Goal: Find specific page/section: Find specific page/section

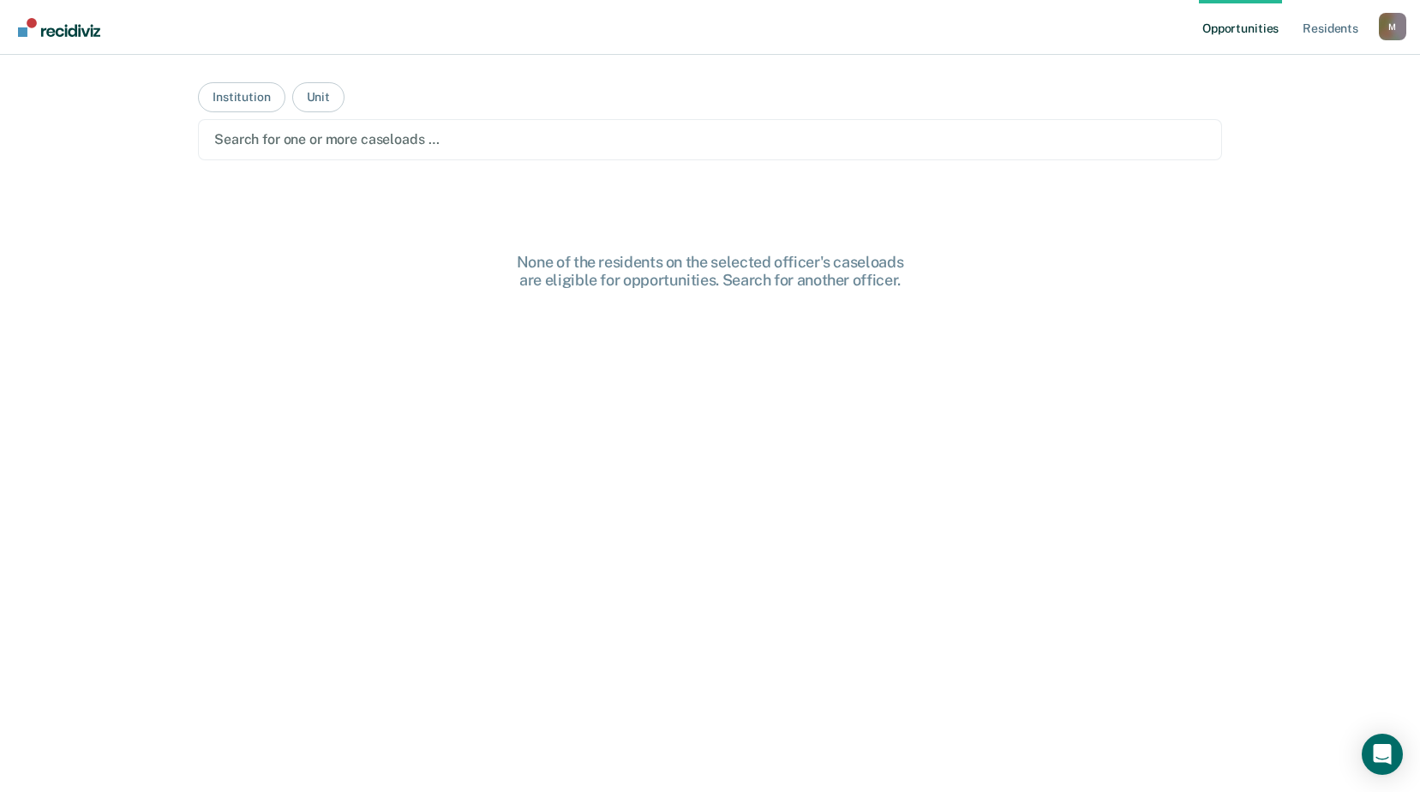
click at [272, 142] on div at bounding box center [709, 139] width 991 height 20
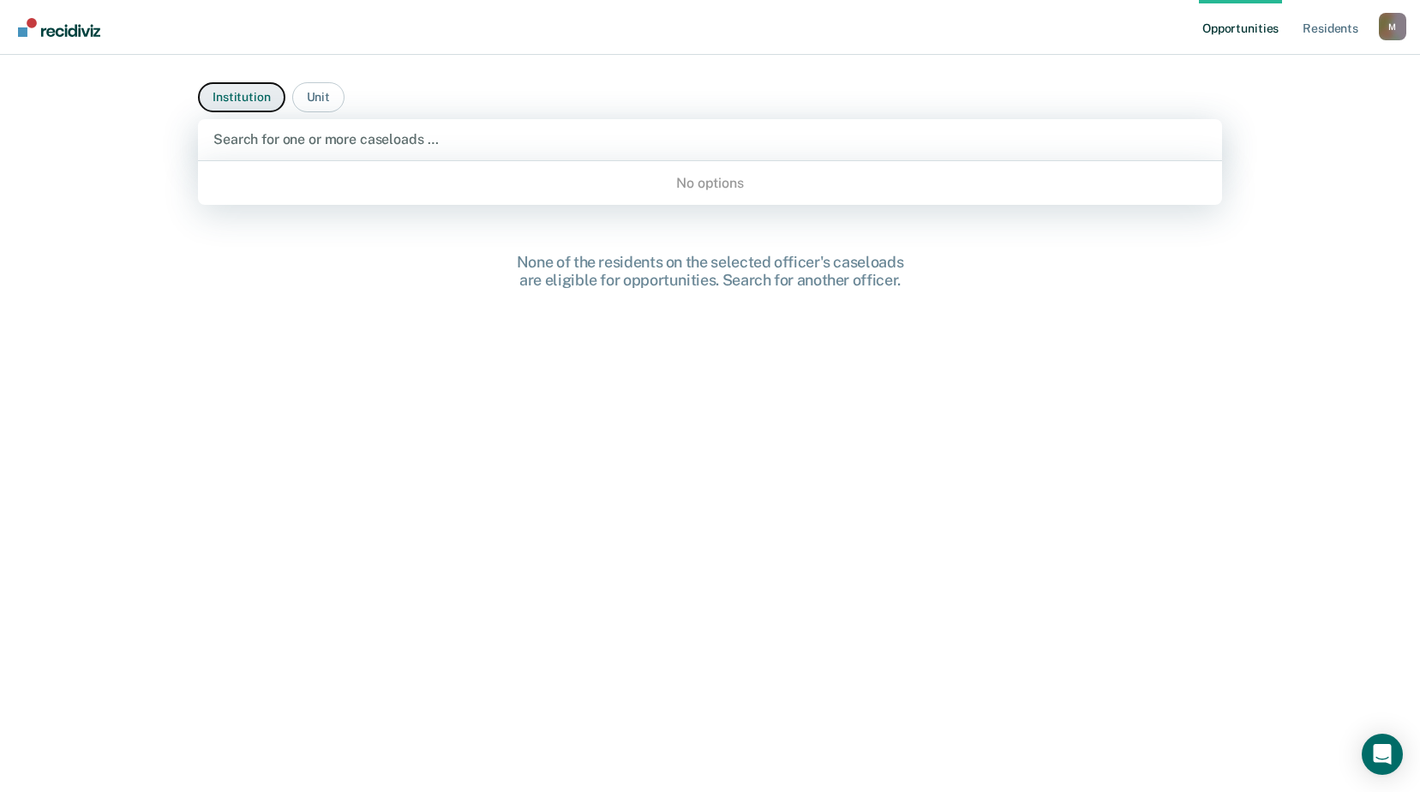
click at [254, 96] on button "Institution" at bounding box center [241, 97] width 87 height 30
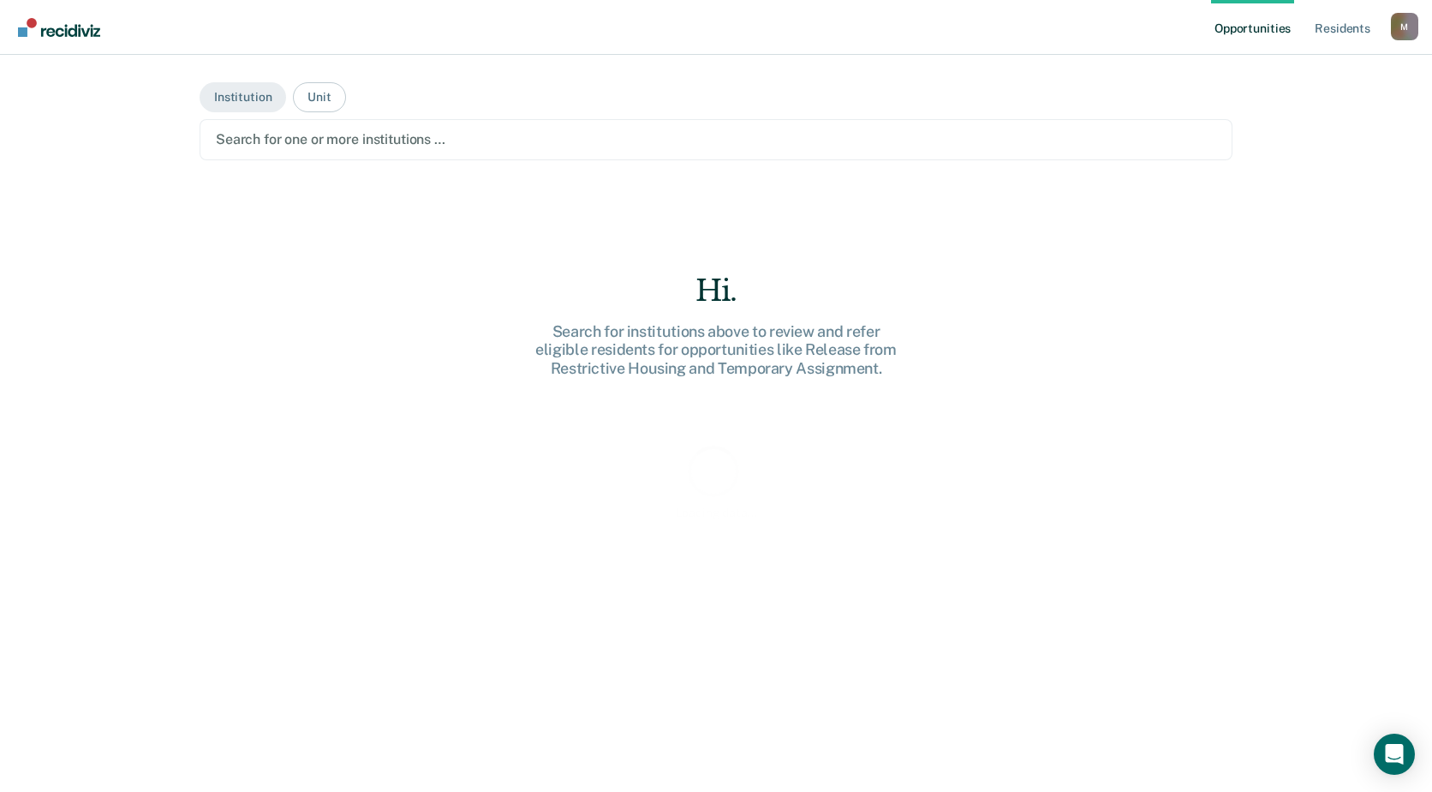
click at [274, 137] on div at bounding box center [716, 139] width 1001 height 20
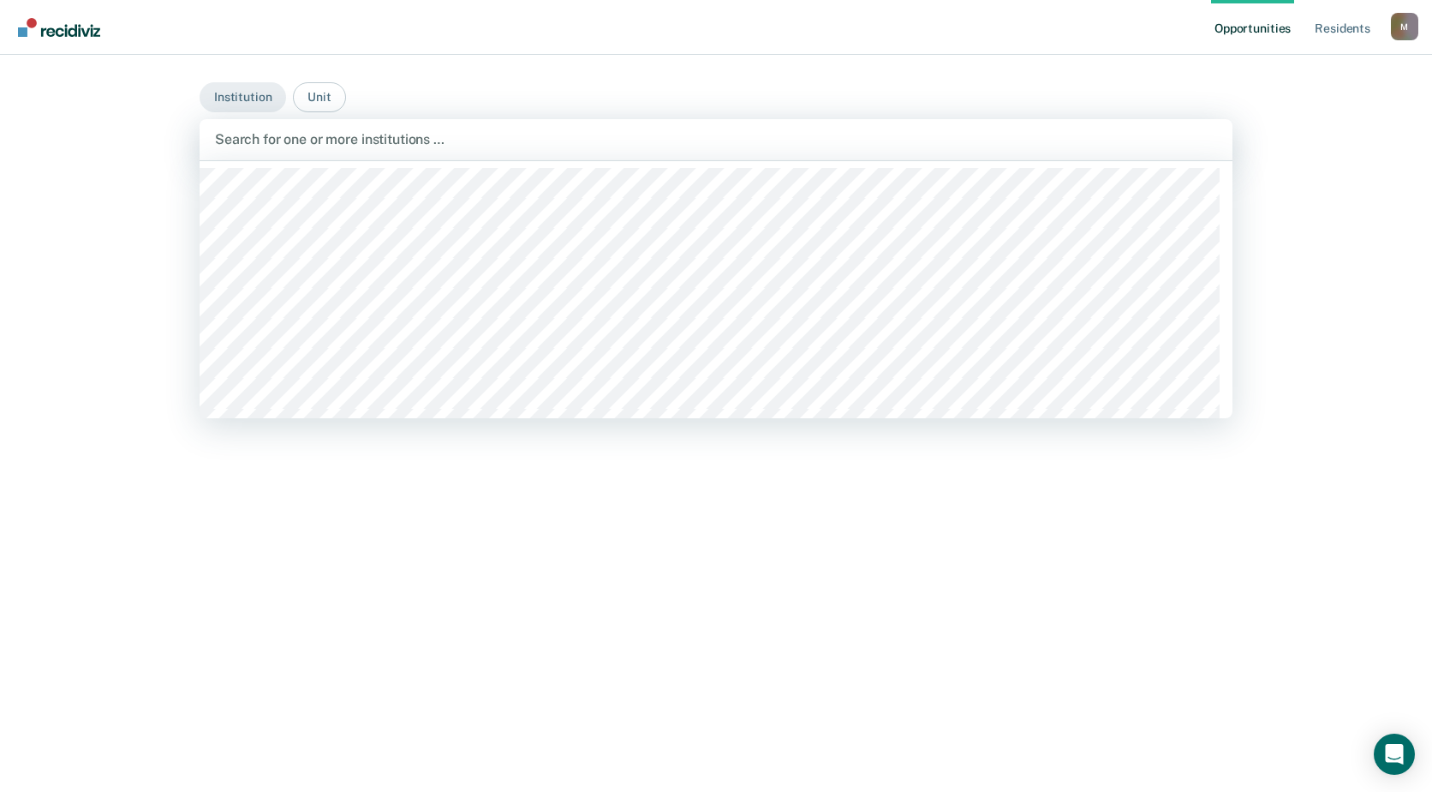
scroll to position [4198, 0]
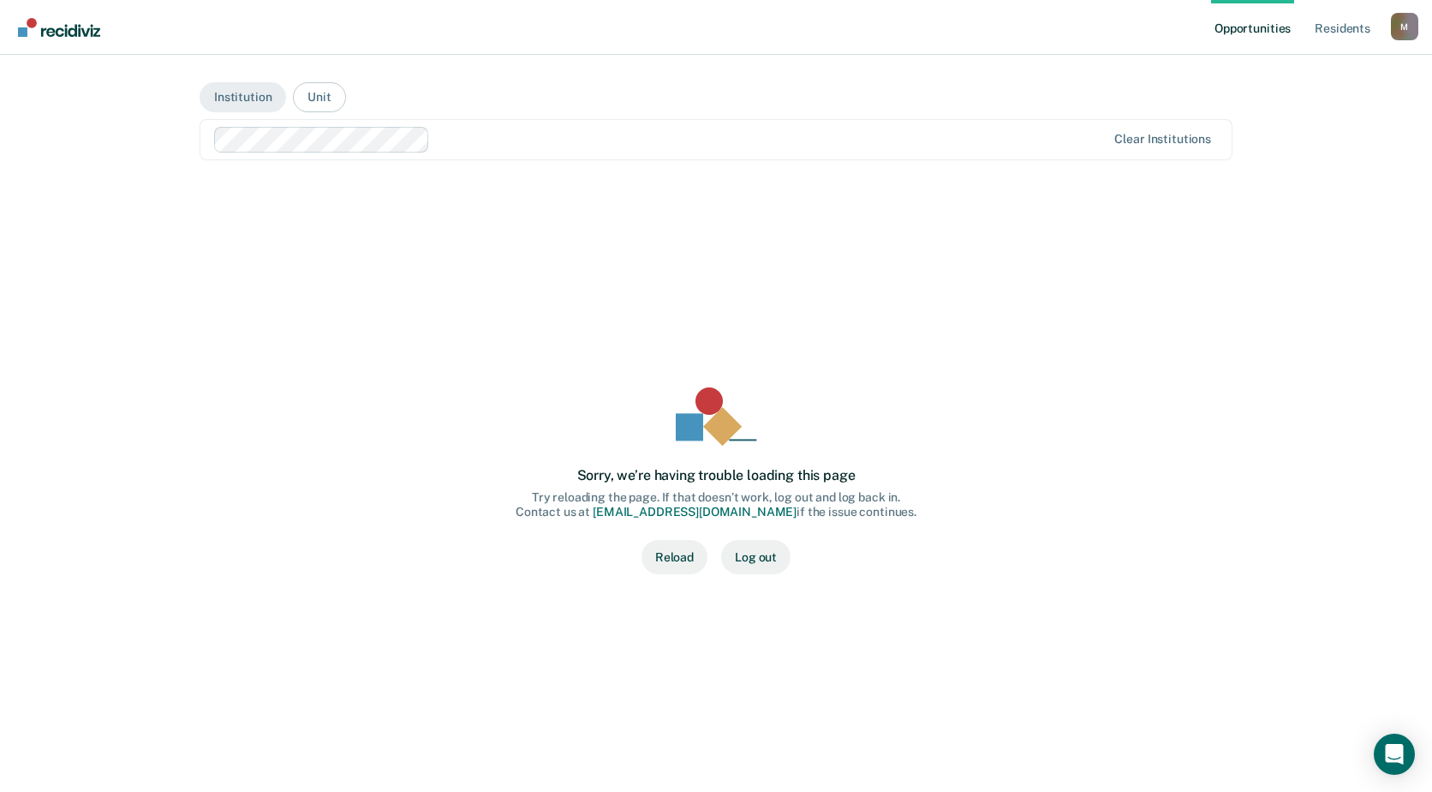
click at [693, 562] on button "Reload" at bounding box center [675, 557] width 66 height 34
